Goal: Entertainment & Leisure: Consume media (video, audio)

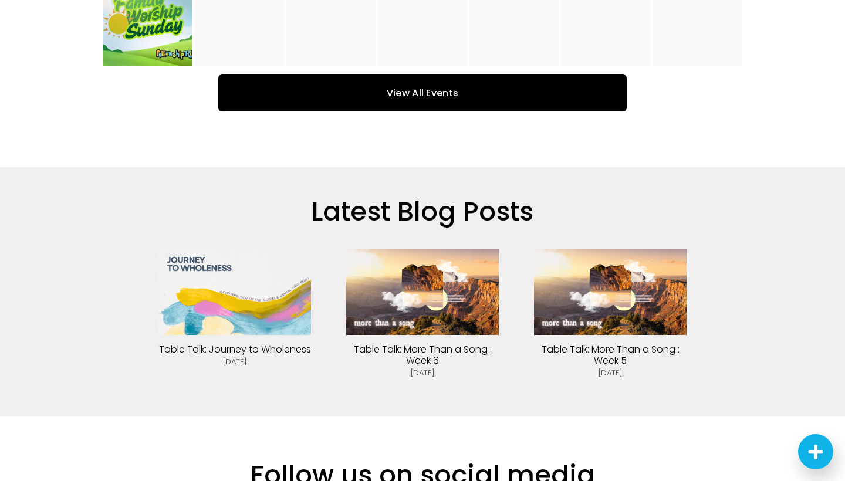
scroll to position [2576, 0]
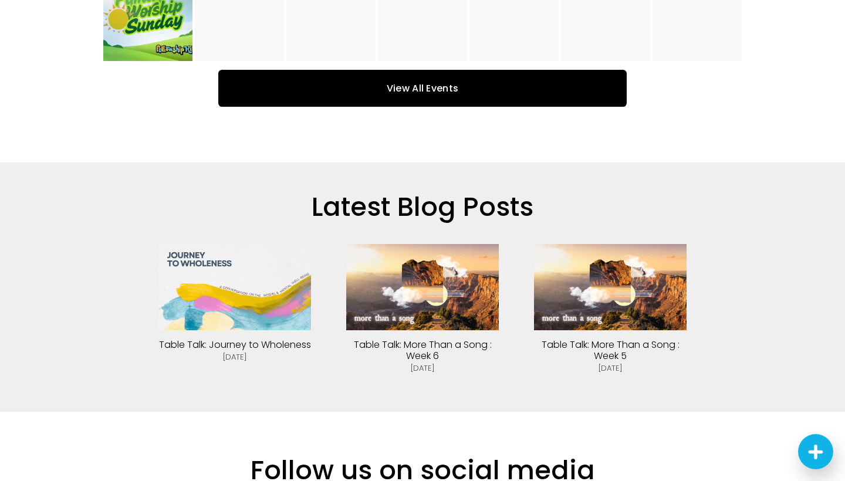
click at [238, 246] on img at bounding box center [234, 287] width 153 height 86
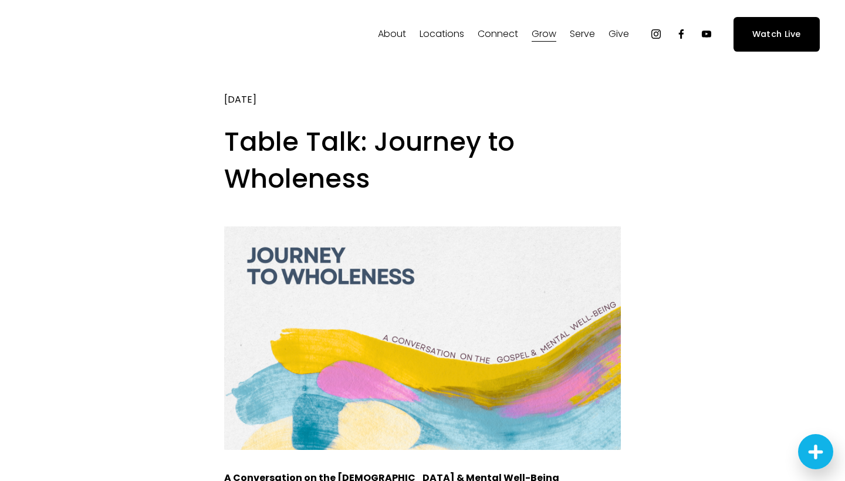
click at [787, 39] on link "Watch Live" at bounding box center [777, 34] width 86 height 35
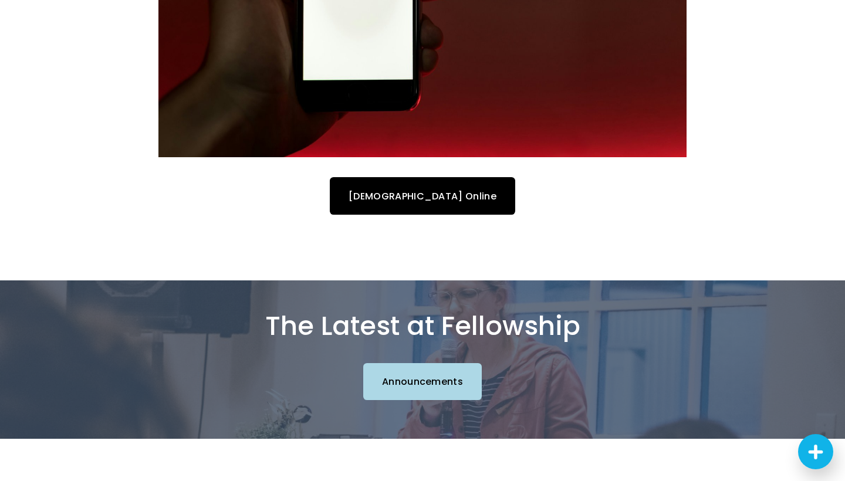
scroll to position [585, 0]
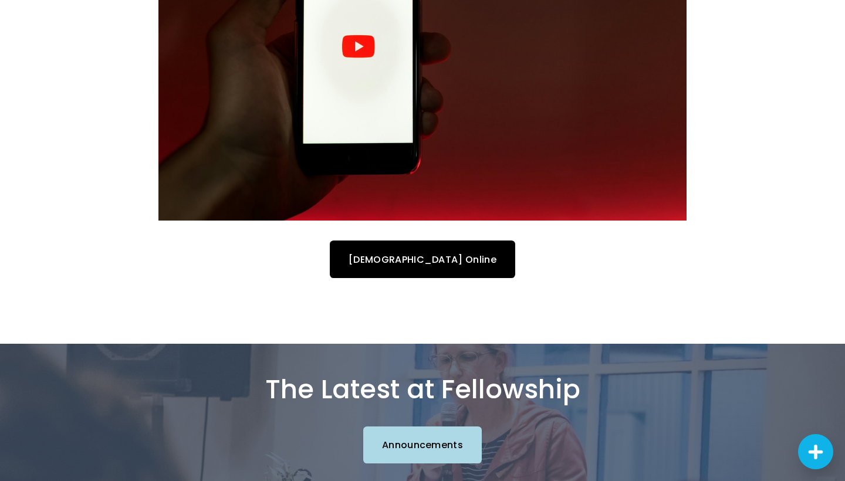
click at [422, 260] on link "Church Online" at bounding box center [422, 259] width 185 height 37
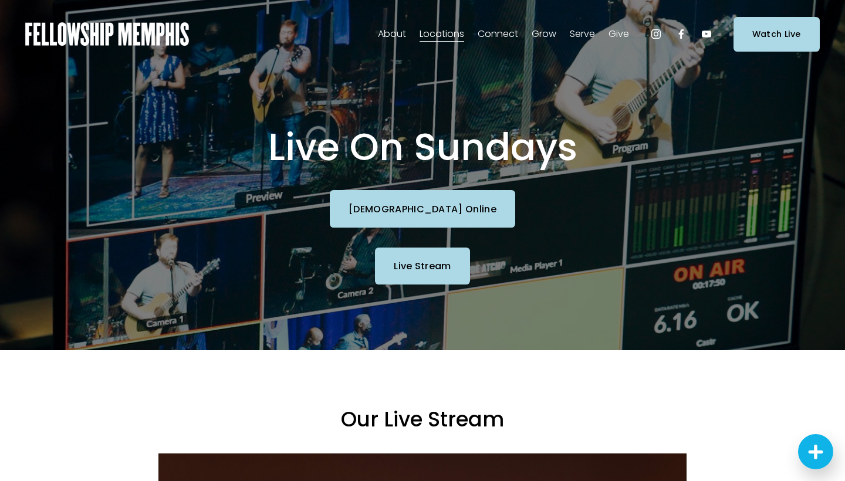
scroll to position [0, 0]
click at [416, 209] on link "Church Online" at bounding box center [422, 208] width 185 height 37
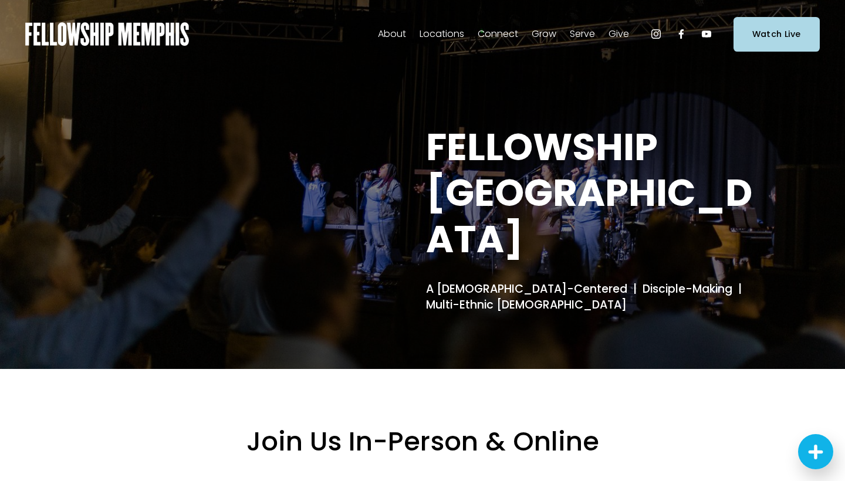
click at [708, 31] on icon "YouTube" at bounding box center [707, 34] width 12 height 12
